Goal: Find specific page/section

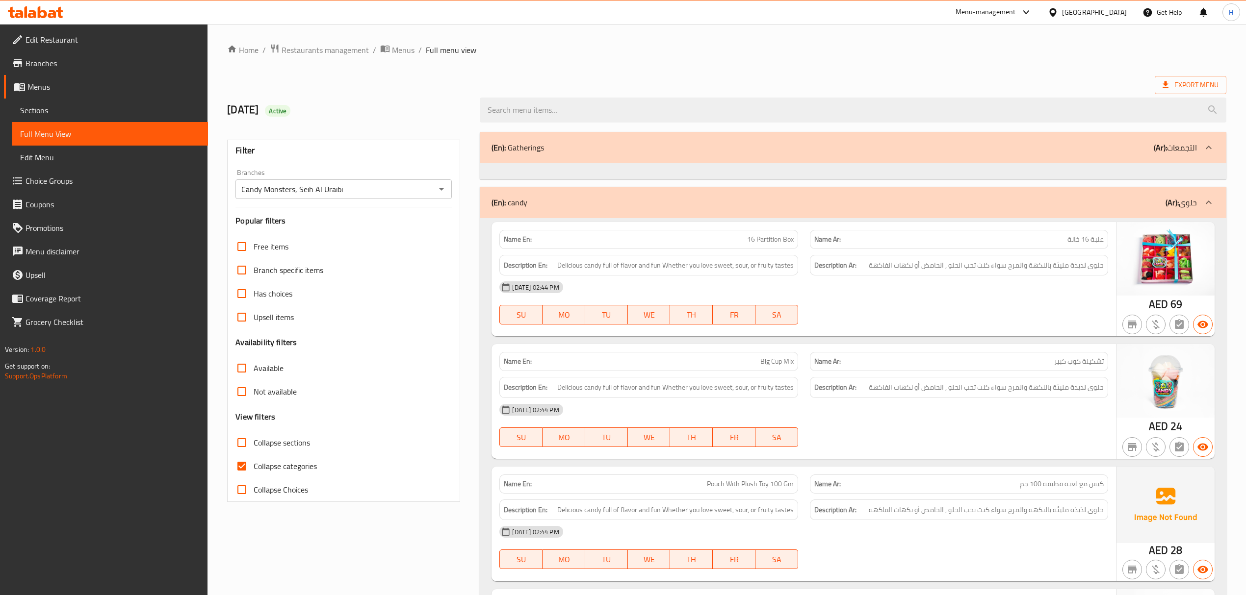
scroll to position [2119, 0]
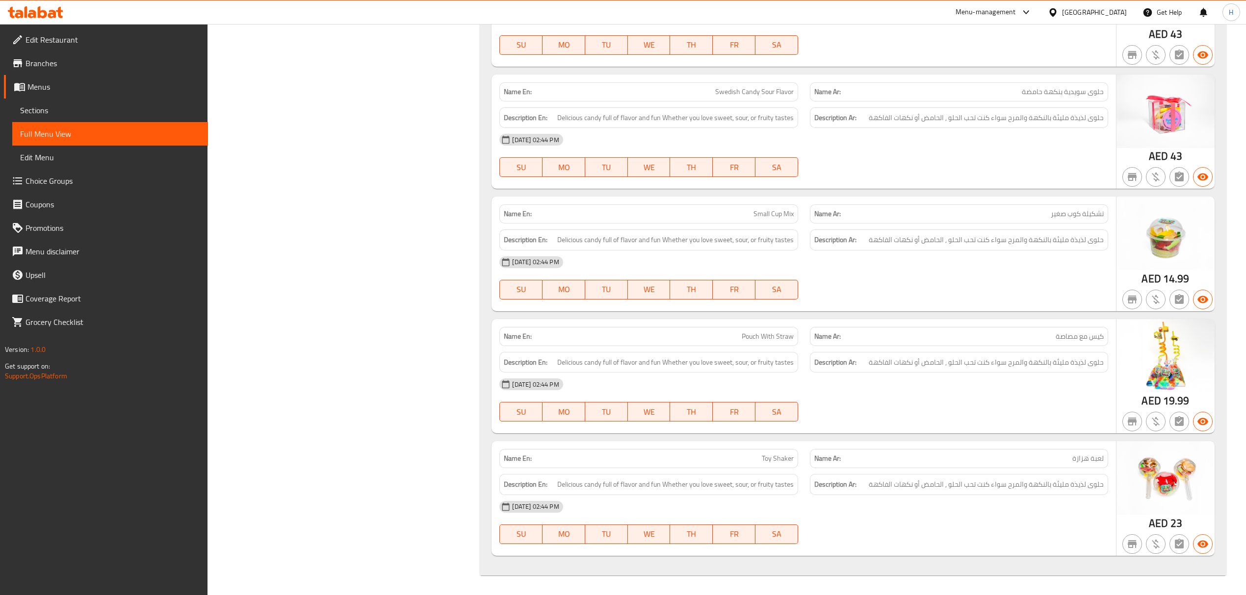
click at [1097, 16] on div "[GEOGRAPHIC_DATA]" at bounding box center [1094, 12] width 65 height 11
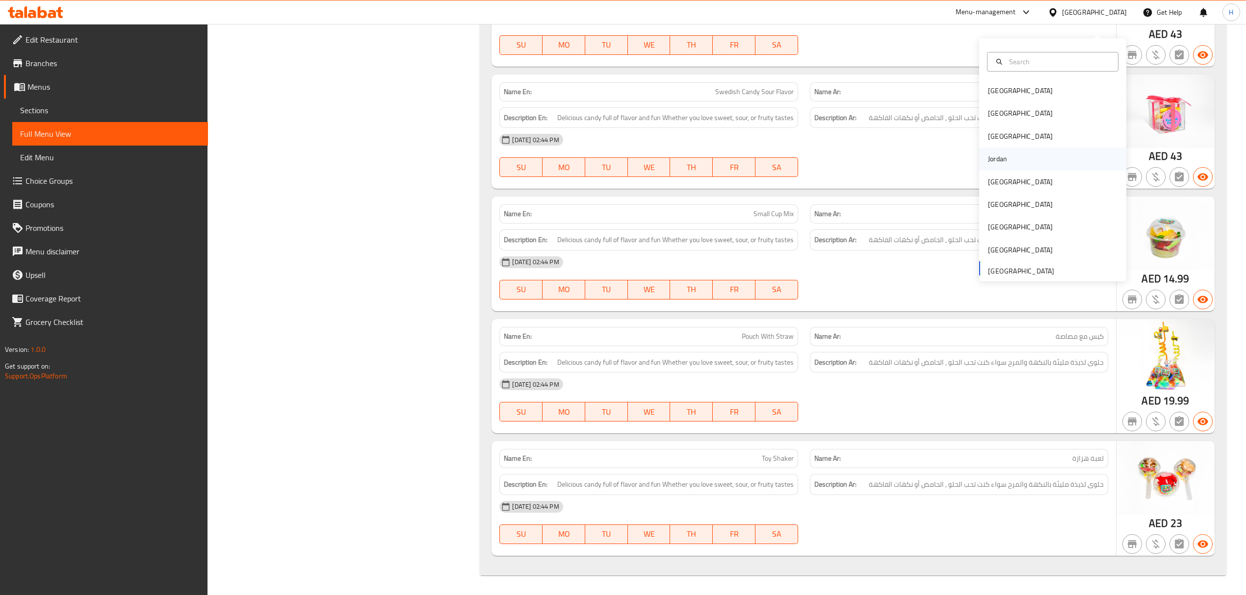
click at [992, 154] on div "Jordan" at bounding box center [997, 159] width 35 height 23
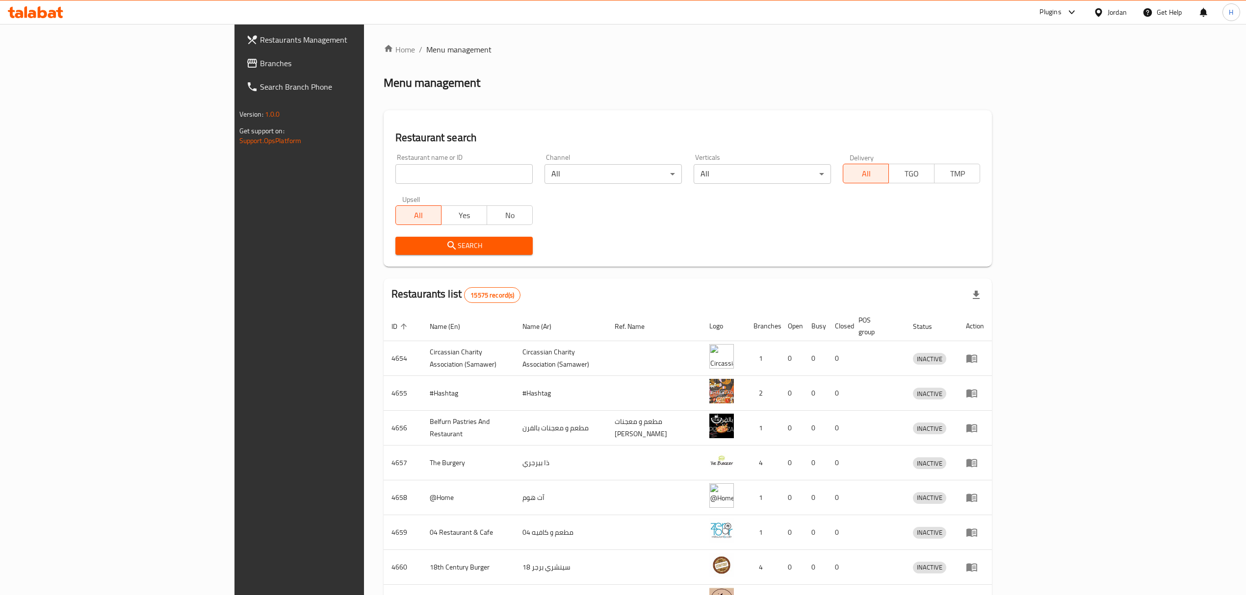
click at [395, 159] on div "Restaurant name or ID Restaurant name or ID" at bounding box center [463, 169] width 137 height 30
paste input "[PERSON_NAME]"
click at [395, 175] on input "[PERSON_NAME]" at bounding box center [463, 174] width 137 height 20
type input "[PERSON_NAME]"
click at [395, 253] on button "Search" at bounding box center [463, 246] width 137 height 18
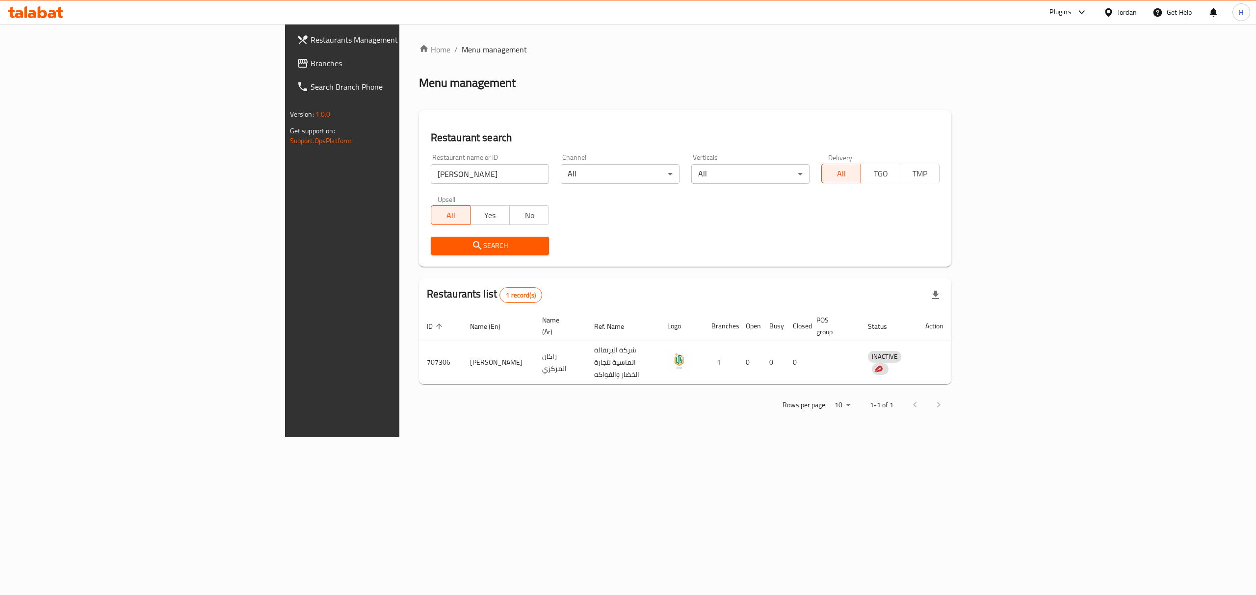
click at [14, 8] on icon at bounding box center [35, 12] width 55 height 12
